Goal: Task Accomplishment & Management: Complete application form

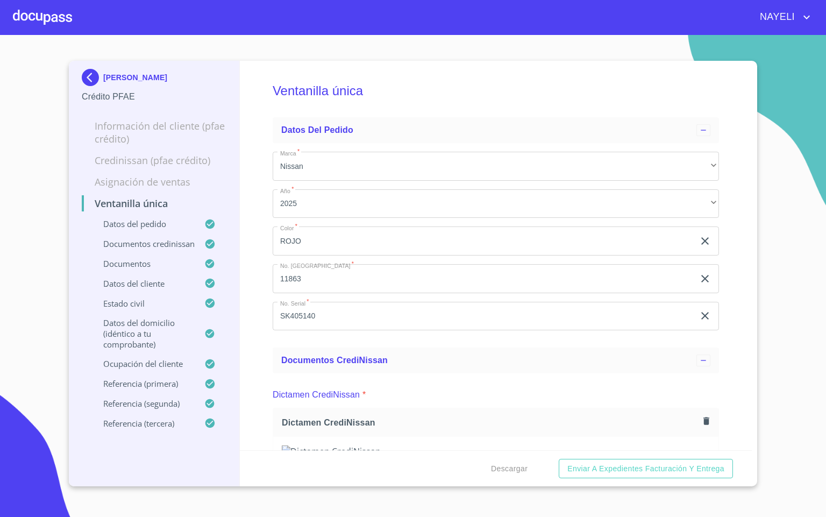
scroll to position [2903, 0]
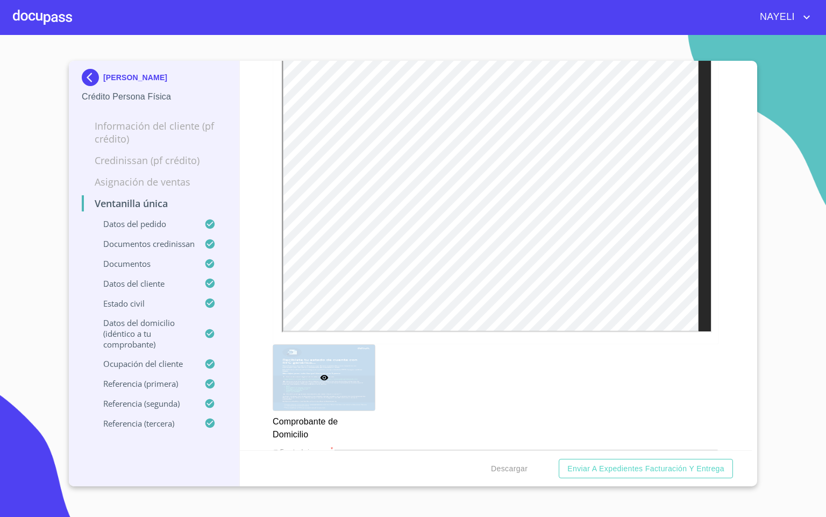
click at [42, 16] on div at bounding box center [42, 17] width 59 height 34
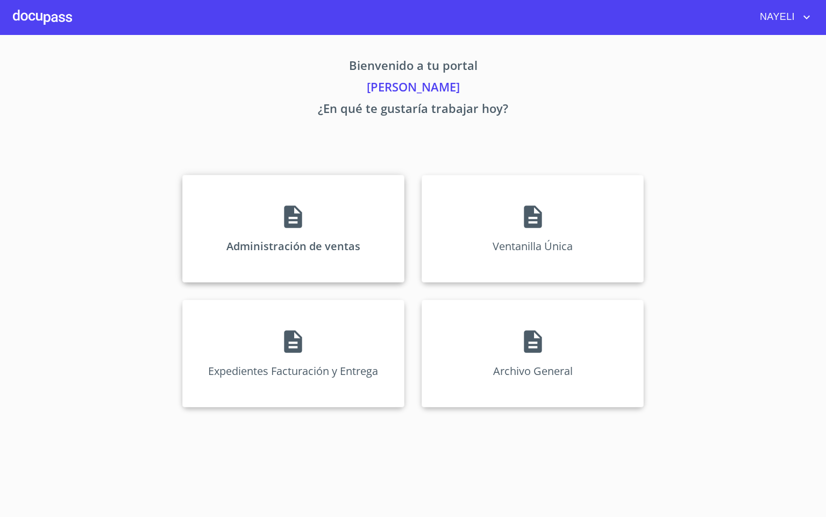
click at [294, 206] on icon at bounding box center [293, 216] width 18 height 23
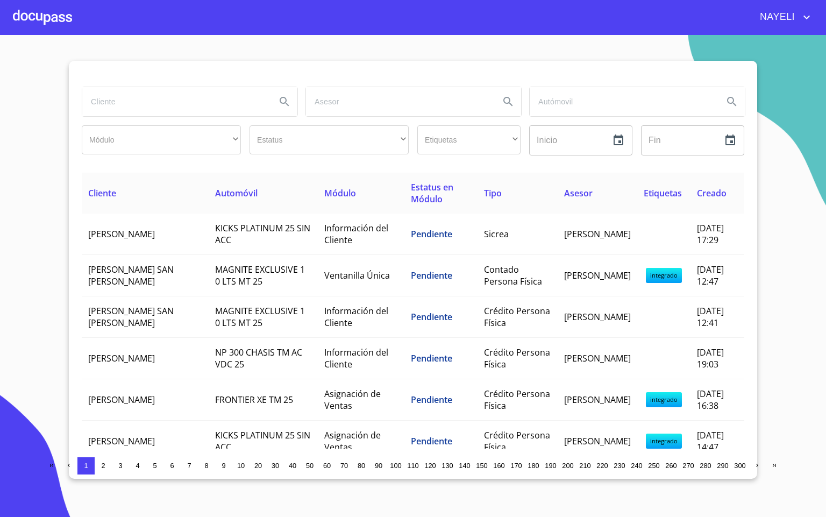
drag, startPoint x: 127, startPoint y: 98, endPoint x: 137, endPoint y: 97, distance: 9.8
click at [127, 97] on input "search" at bounding box center [174, 101] width 185 height 29
type input "[PERSON_NAME]"
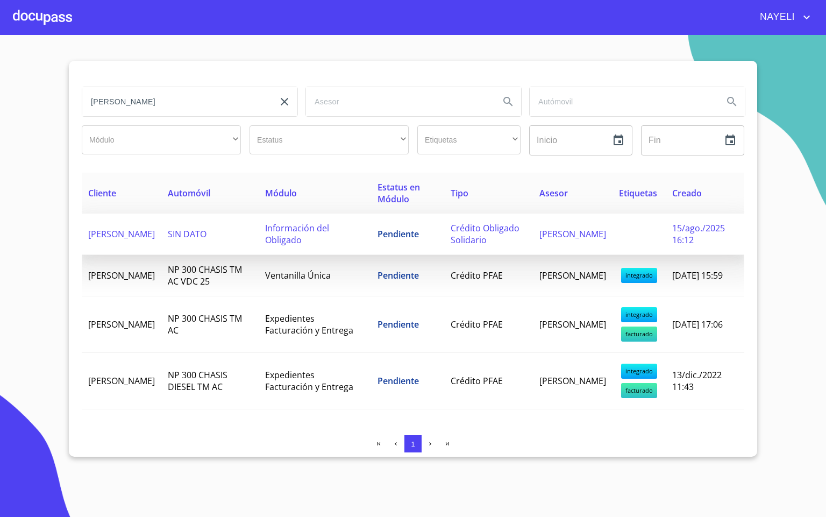
click at [267, 232] on td "Información del Obligado" at bounding box center [315, 233] width 112 height 41
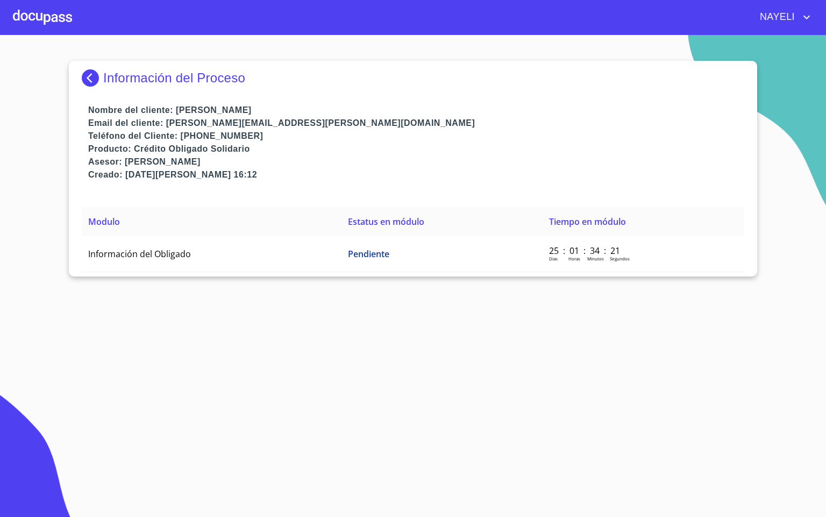
click at [92, 81] on img at bounding box center [93, 77] width 22 height 17
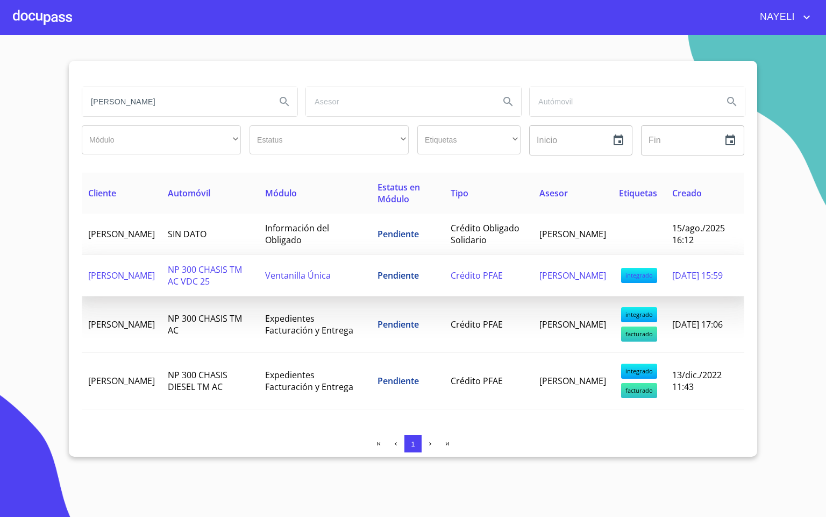
click at [160, 284] on td "[PERSON_NAME]" at bounding box center [122, 275] width 80 height 41
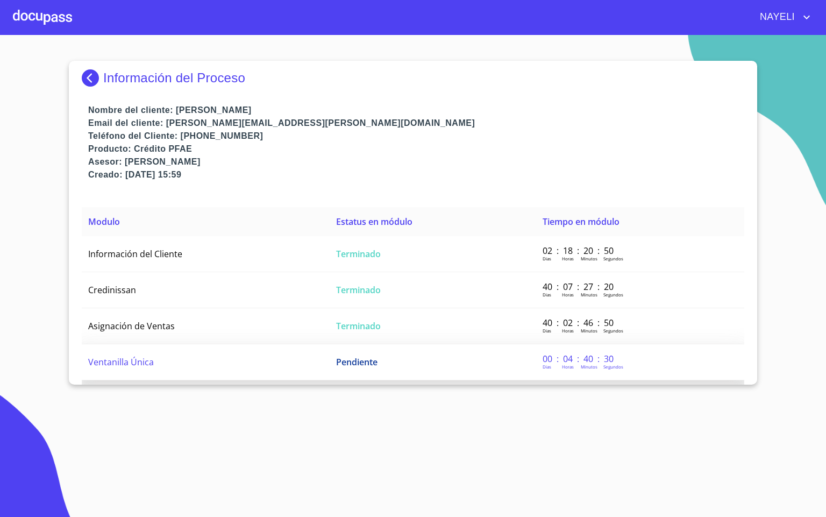
click at [176, 352] on td "Ventanilla Única" at bounding box center [206, 362] width 248 height 36
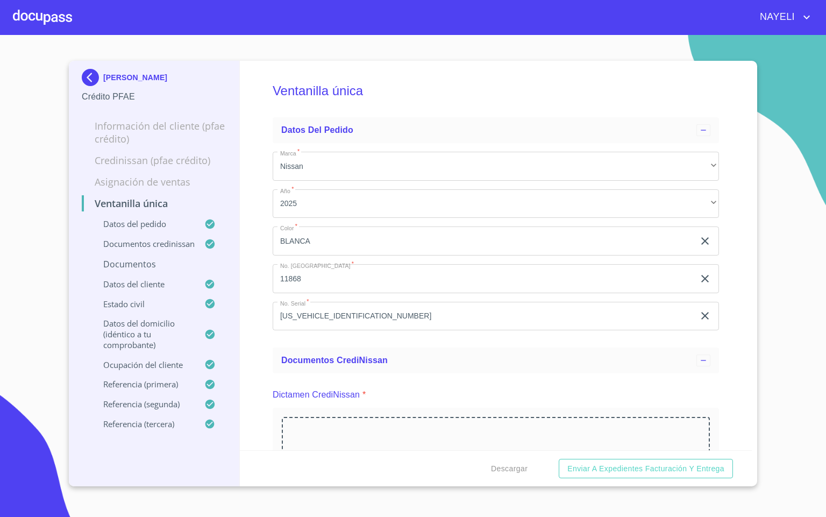
click at [258, 322] on div "Ventanilla única Datos del pedido Marca   * Nissan ​ Año   * 2025 ​ Color   * B…" at bounding box center [496, 255] width 512 height 389
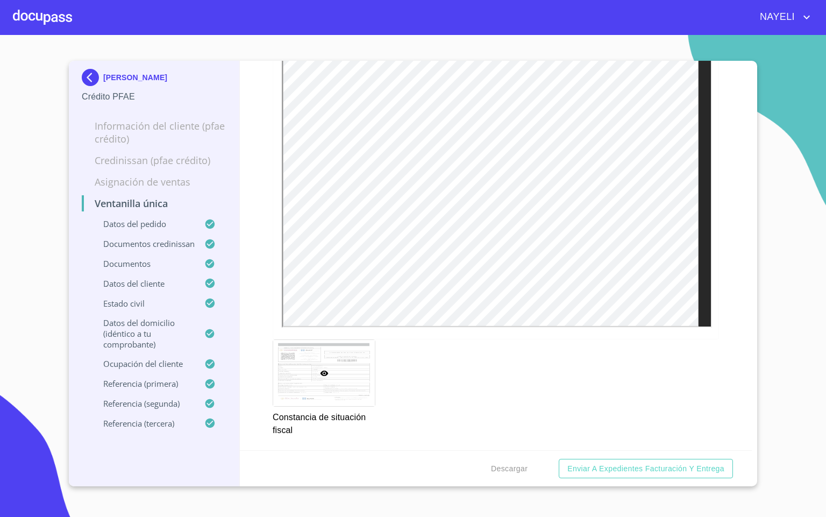
scroll to position [3548, 0]
